Goal: Navigation & Orientation: Find specific page/section

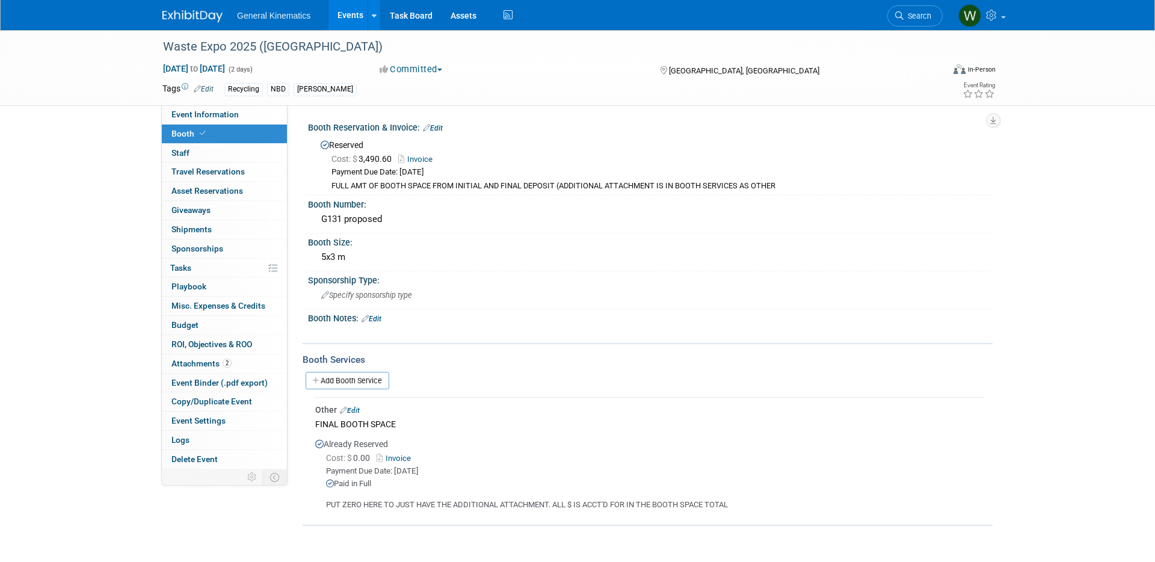
click at [188, 7] on link at bounding box center [199, 10] width 75 height 10
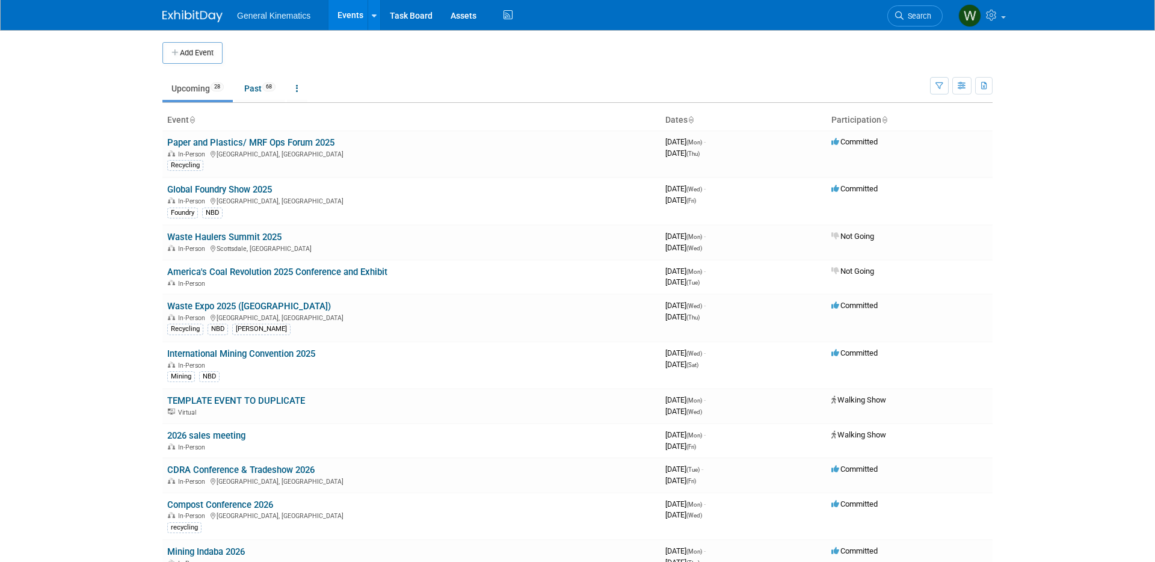
click at [230, 354] on link "International Mining Convention 2025" at bounding box center [241, 353] width 148 height 11
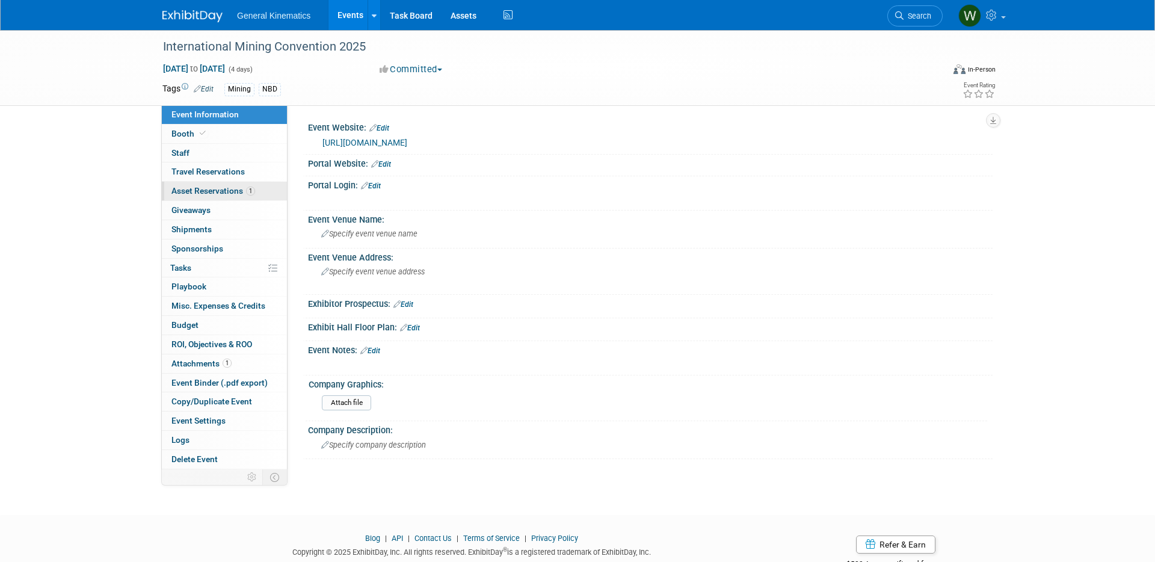
click at [215, 194] on span "Asset Reservations 1" at bounding box center [213, 191] width 84 height 10
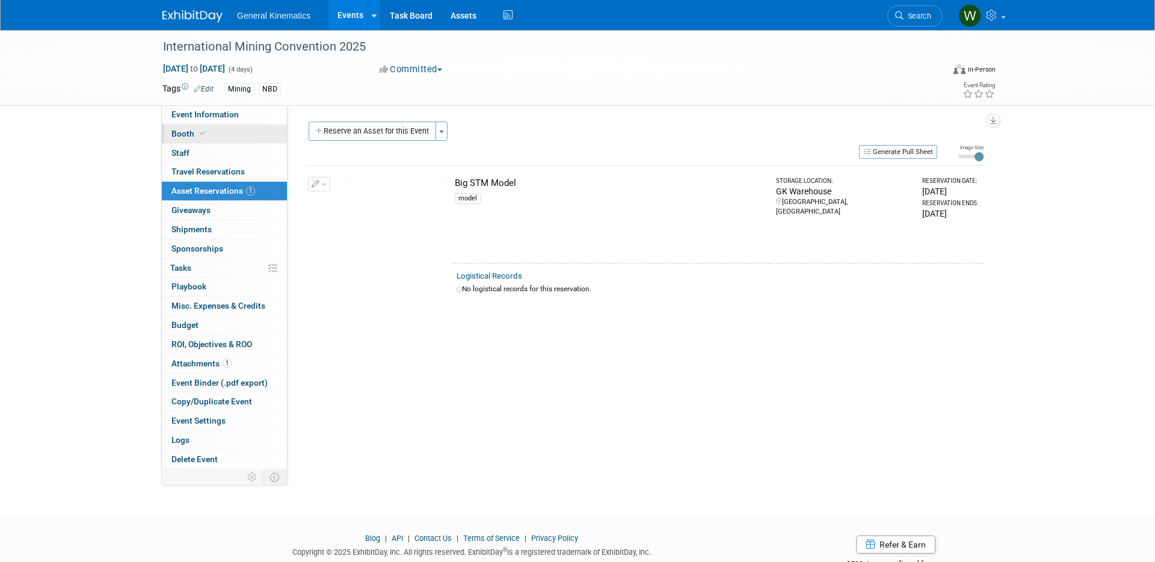
click at [220, 135] on link "Booth" at bounding box center [224, 134] width 125 height 19
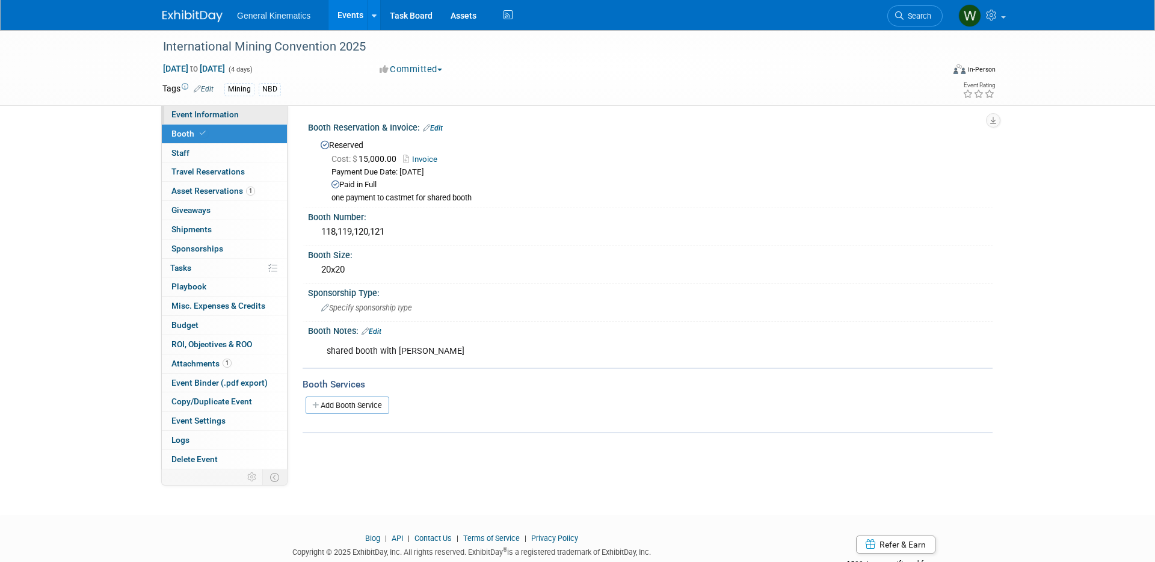
click at [224, 115] on span "Event Information" at bounding box center [204, 114] width 67 height 10
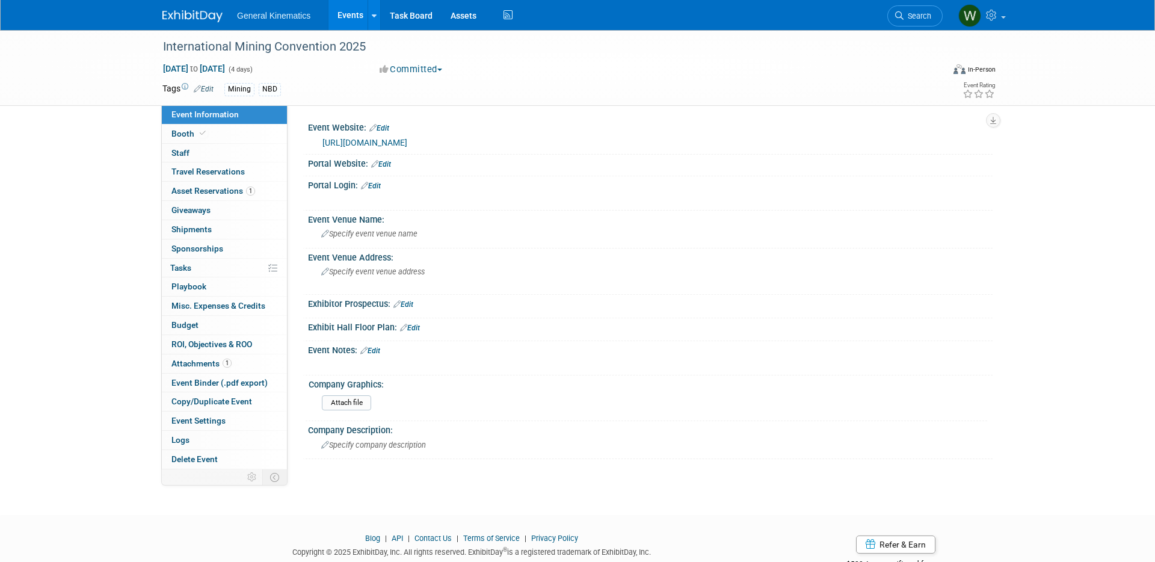
click at [371, 144] on link "https://www.convencionmineramexico.mx/" at bounding box center [364, 143] width 85 height 10
